Goal: Information Seeking & Learning: Find specific fact

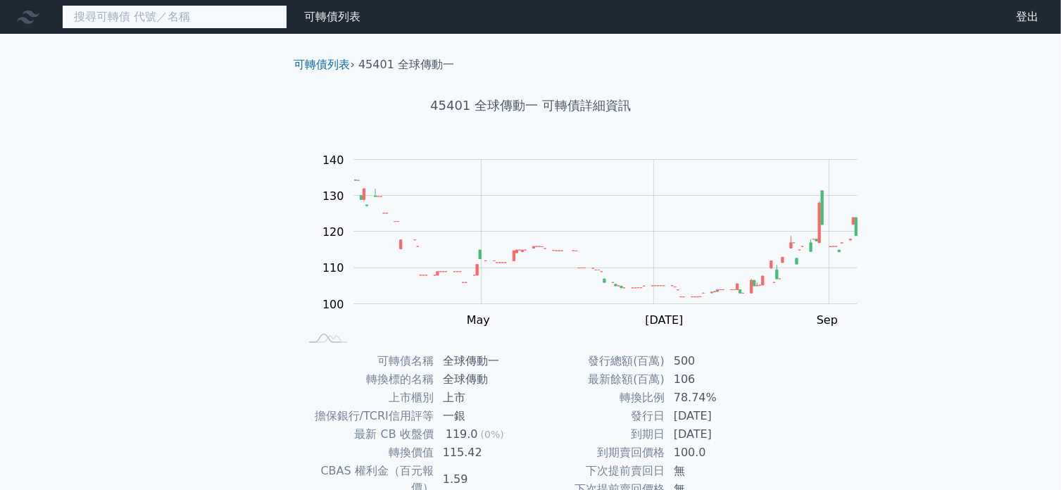
click at [217, 17] on input at bounding box center [174, 17] width 225 height 24
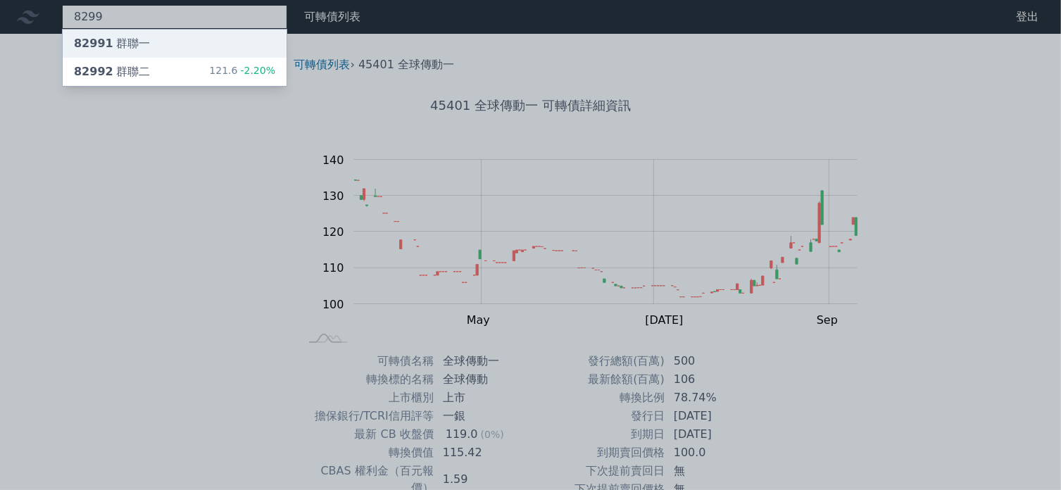
type input "8299"
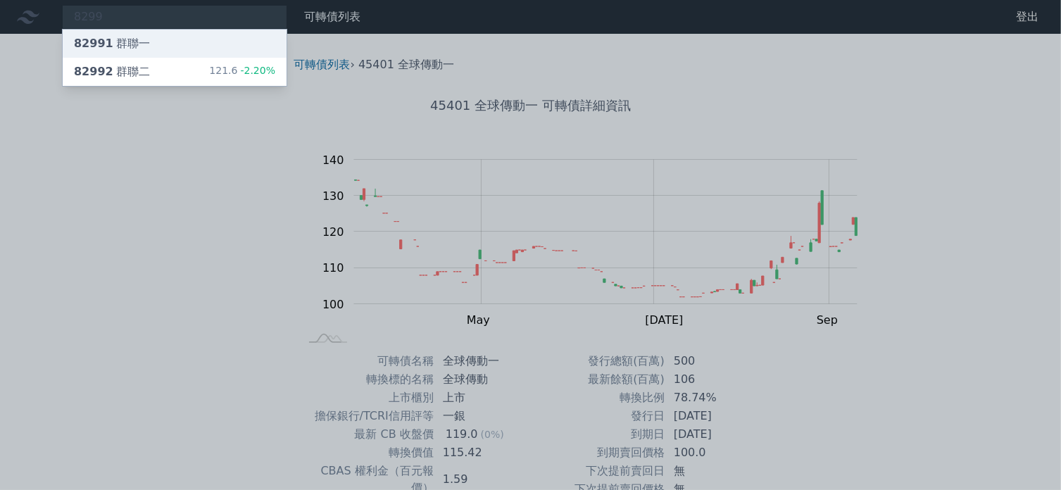
click at [142, 50] on div "82991 群聯一" at bounding box center [112, 43] width 76 height 17
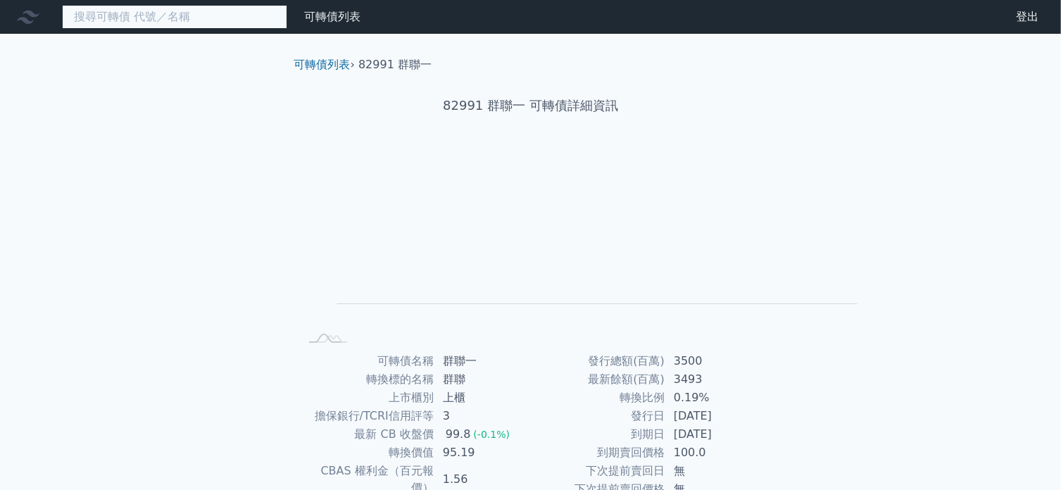
click at [243, 27] on input at bounding box center [174, 17] width 225 height 24
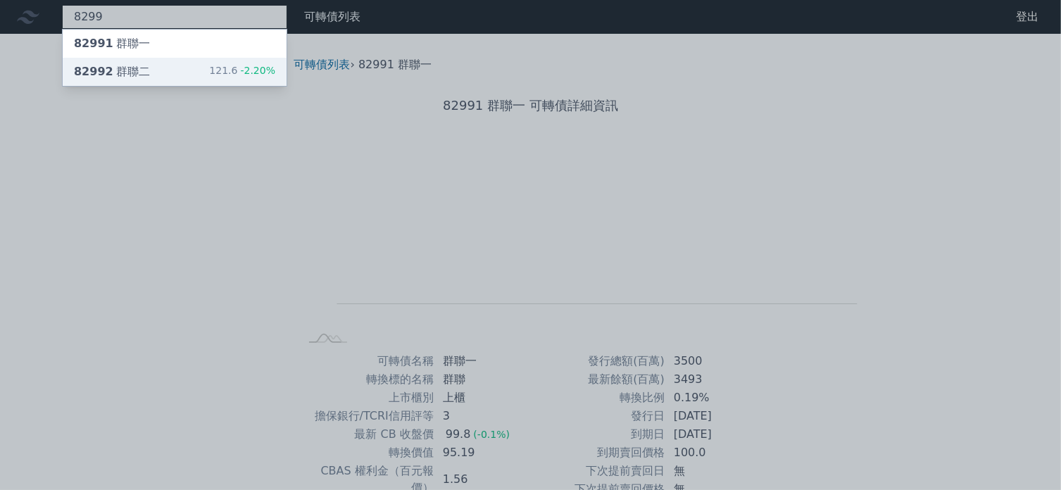
type input "8299"
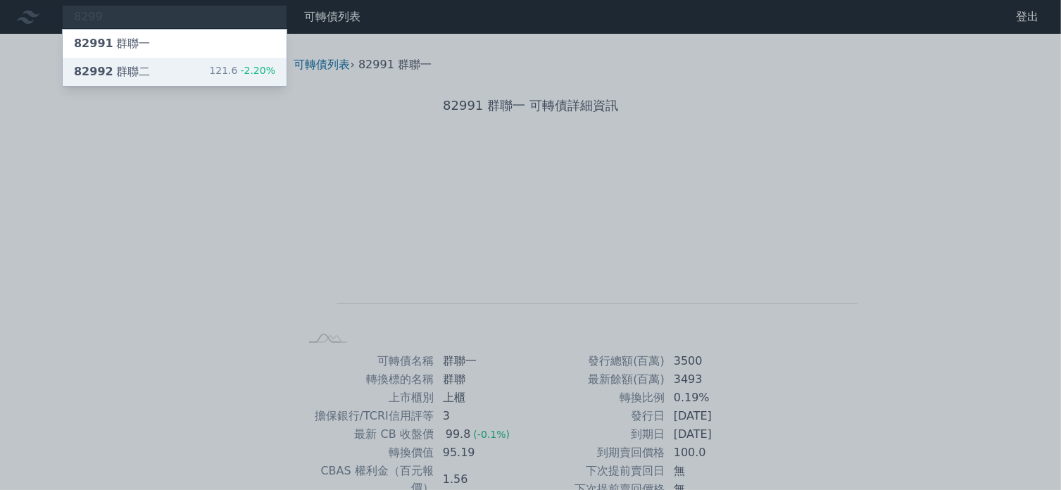
click at [150, 80] on div "82992 群聯二" at bounding box center [112, 71] width 76 height 17
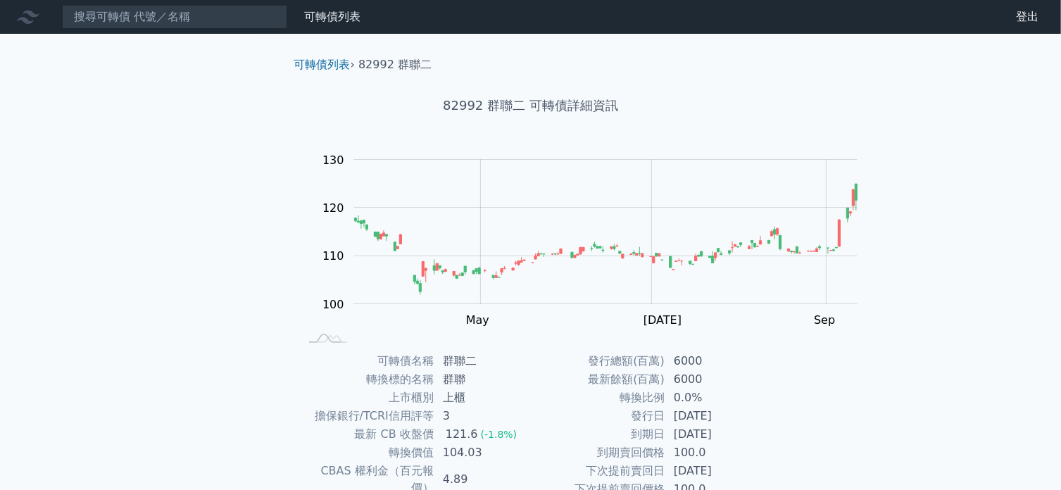
scroll to position [141, 0]
